Goal: Task Accomplishment & Management: Use online tool/utility

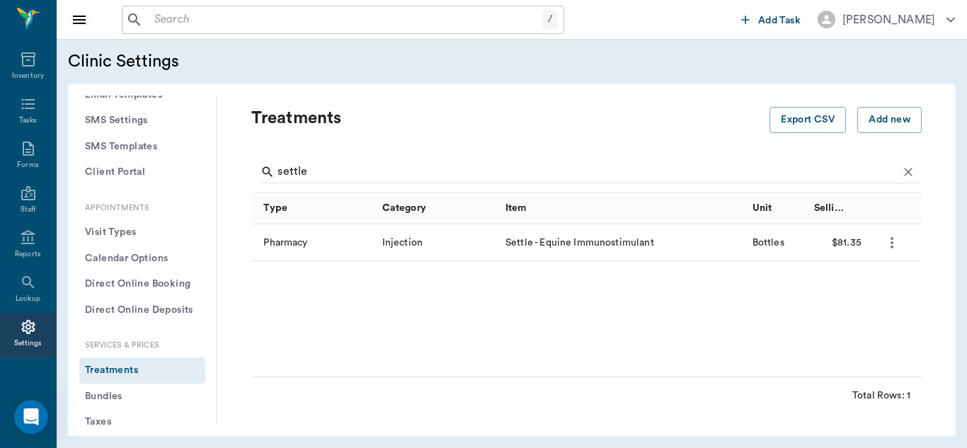
scroll to position [2, 0]
click at [876, 119] on button "Add new" at bounding box center [889, 120] width 64 height 26
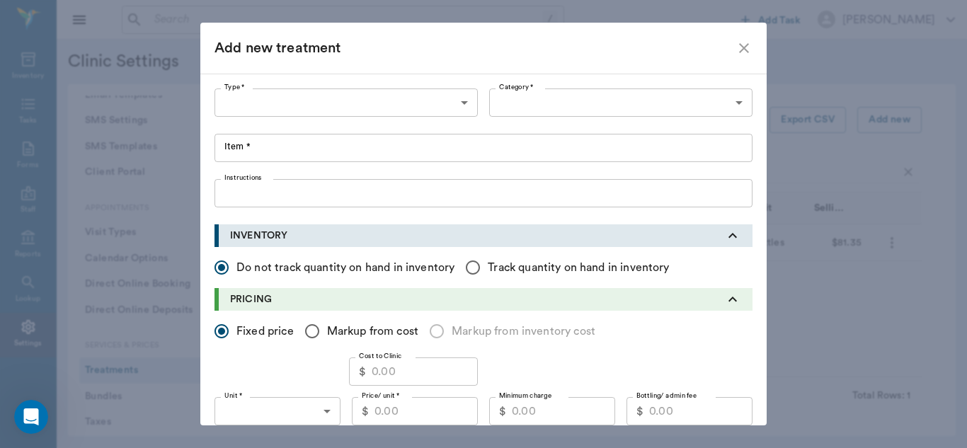
click at [474, 102] on div "Type * ​ Type *" at bounding box center [349, 102] width 269 height 28
click at [462, 104] on body "/ ​ Add Task [PERSON_NAME] Nectar Messages Appts Labs Imaging Inventory Tasks F…" at bounding box center [483, 224] width 967 height 448
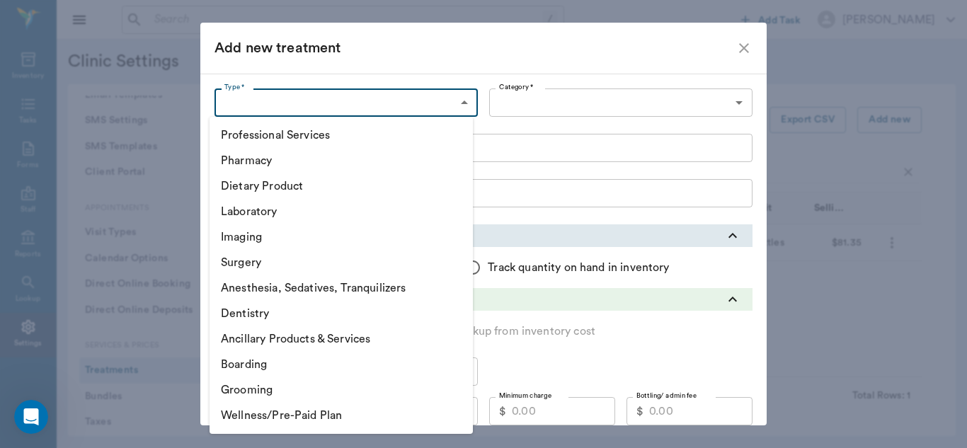
click at [309, 135] on li "Professional Services" at bounding box center [341, 134] width 263 height 25
type input "5000"
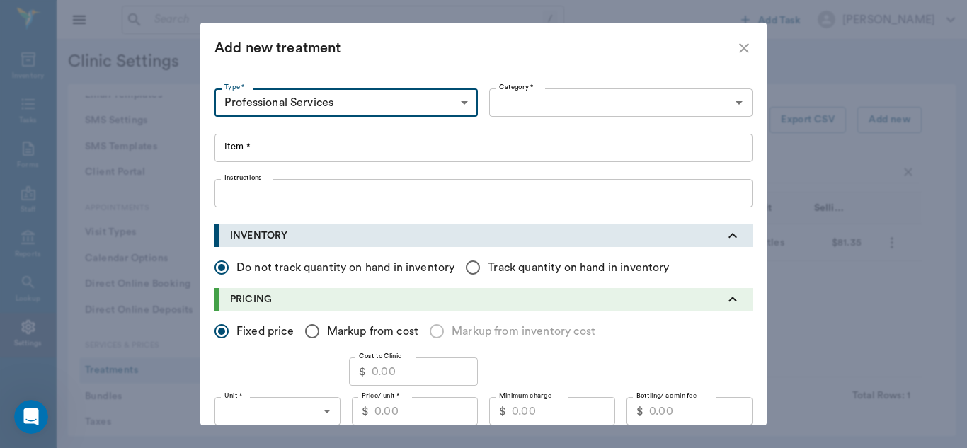
click at [731, 103] on body "/ ​ Add Task [PERSON_NAME] Nectar Messages Appts Labs Imaging Inventory Tasks F…" at bounding box center [483, 224] width 967 height 448
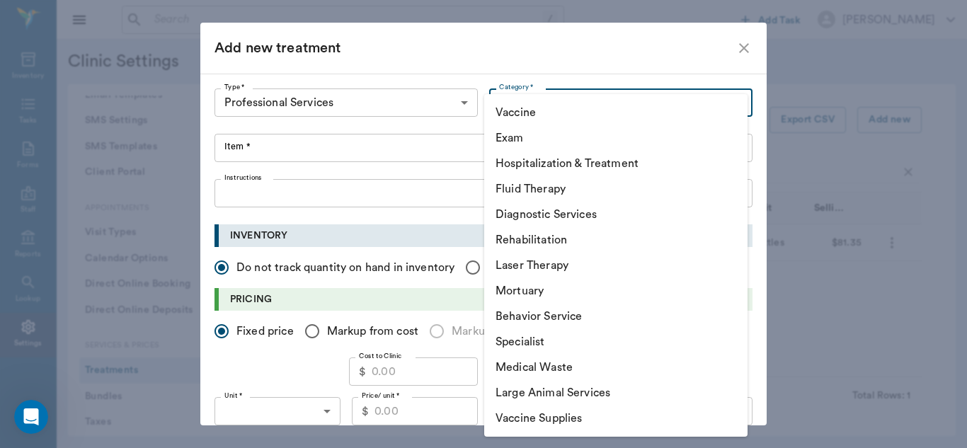
click at [544, 138] on li "Exam" at bounding box center [615, 137] width 263 height 25
type input "5010"
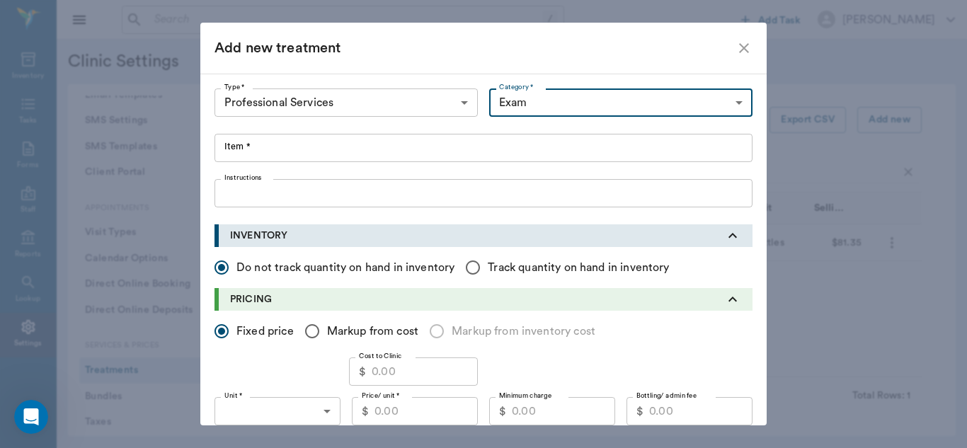
click at [244, 147] on input "Item *" at bounding box center [484, 148] width 538 height 28
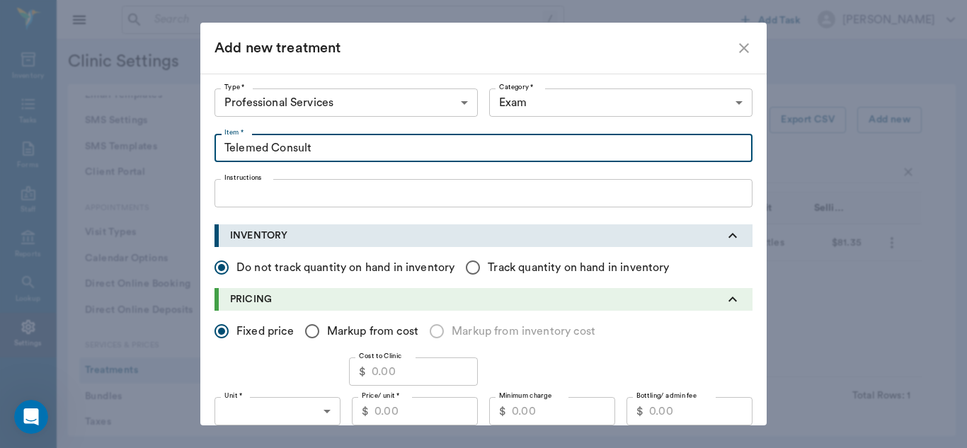
type input "Telemed Consult"
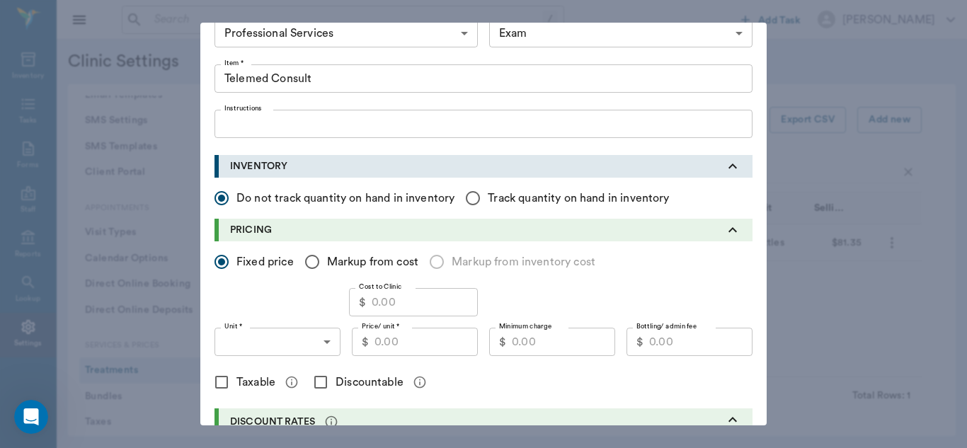
scroll to position [86, 0]
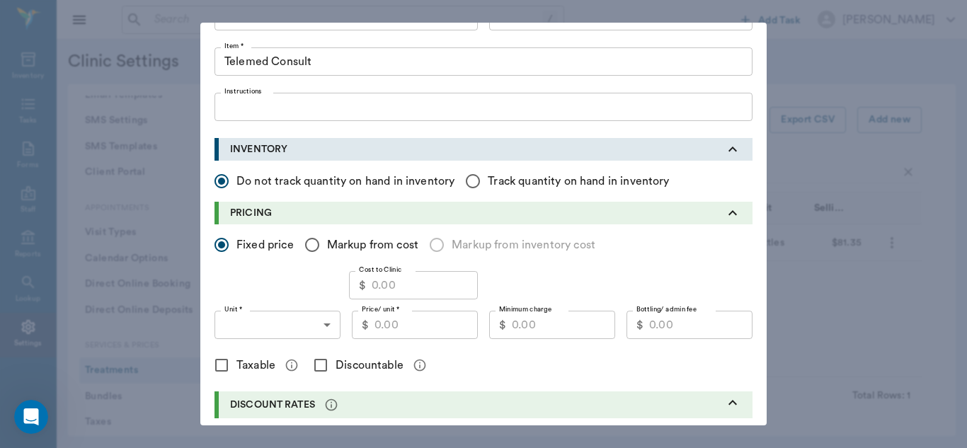
click at [408, 289] on input "Cost to Clinic" at bounding box center [425, 285] width 106 height 28
click at [390, 334] on input "Price/ unit *" at bounding box center [426, 325] width 103 height 28
type input "25.00"
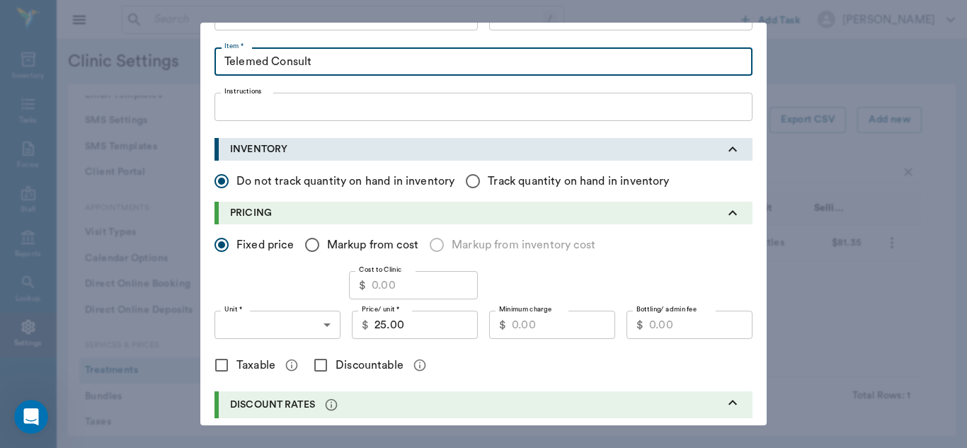
click at [331, 62] on input "Telemed Consult" at bounding box center [484, 61] width 538 height 28
type input "Telemed Picture Consult"
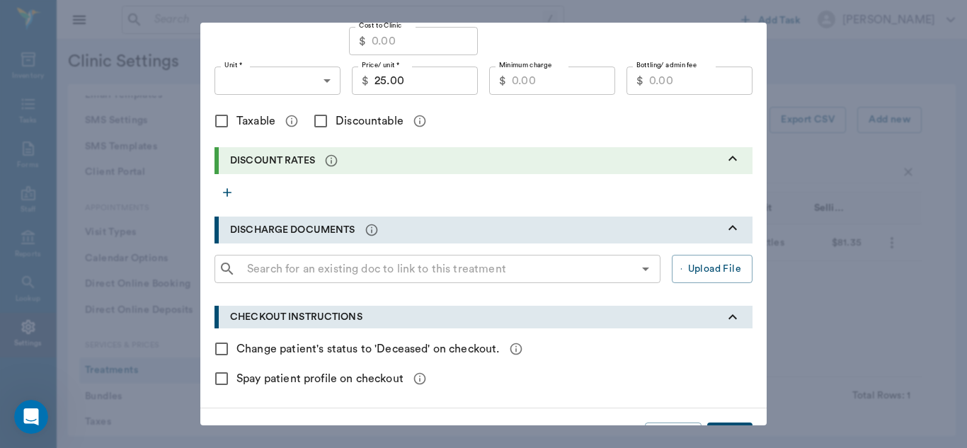
scroll to position [368, 0]
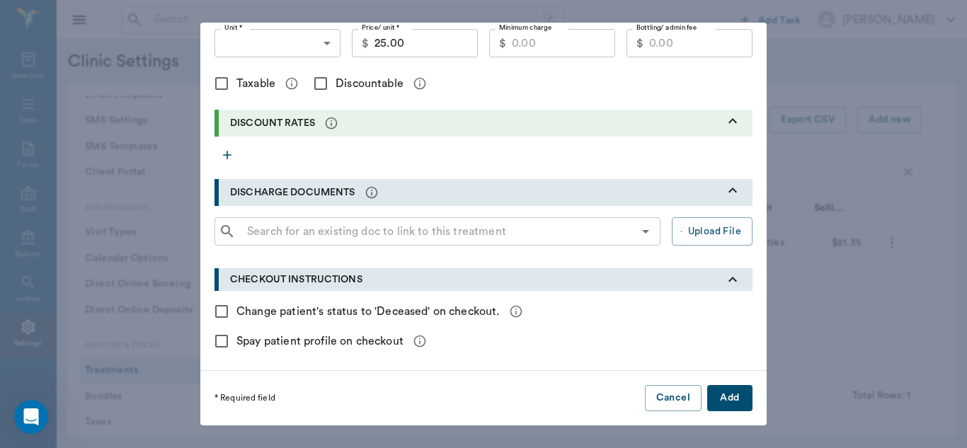
click at [731, 408] on button "Add" at bounding box center [729, 398] width 45 height 26
